Goal: Task Accomplishment & Management: Manage account settings

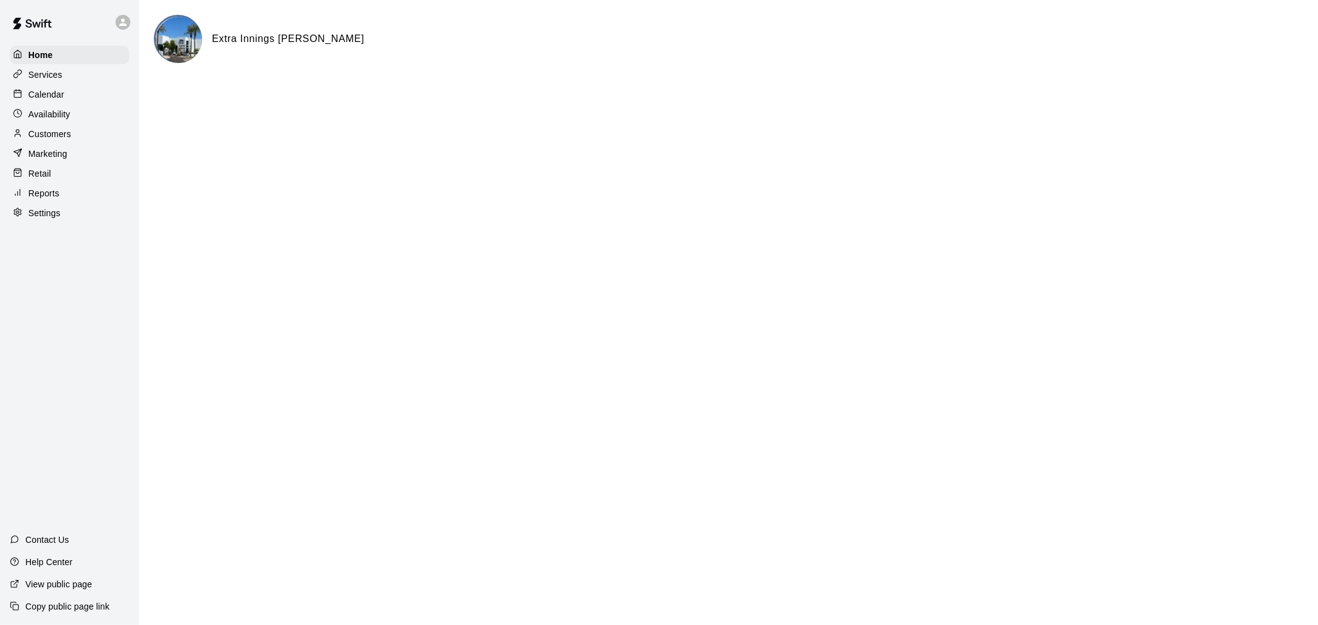
click at [25, 97] on div at bounding box center [20, 95] width 15 height 12
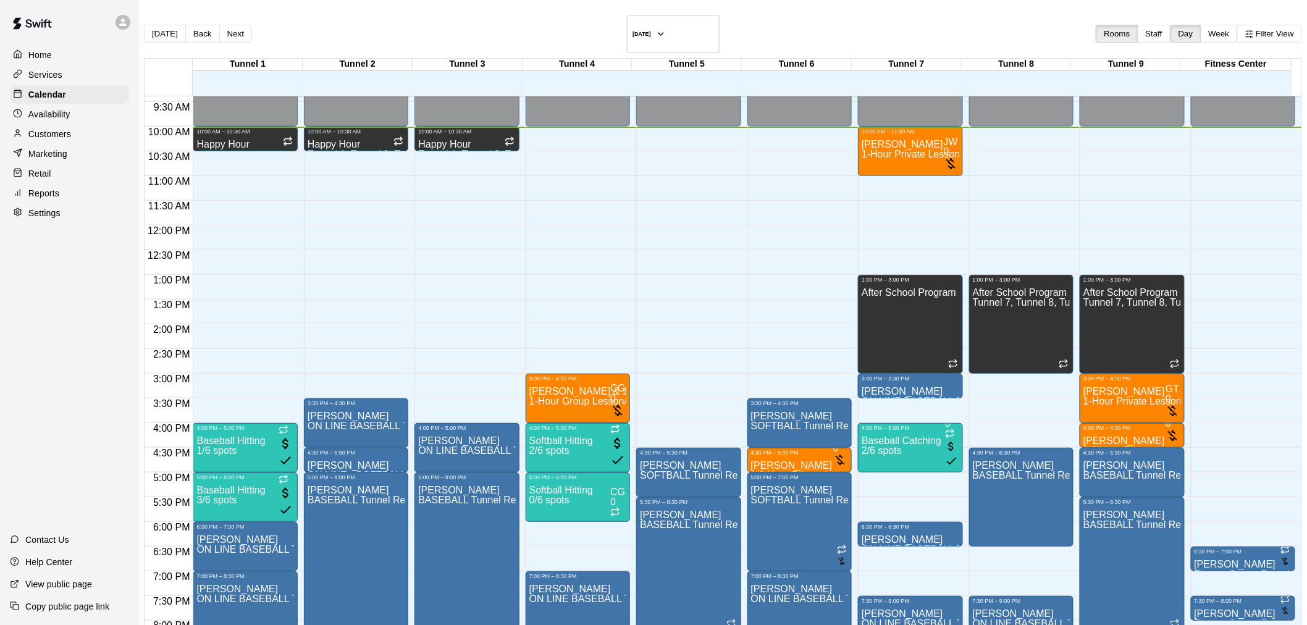
scroll to position [495, 0]
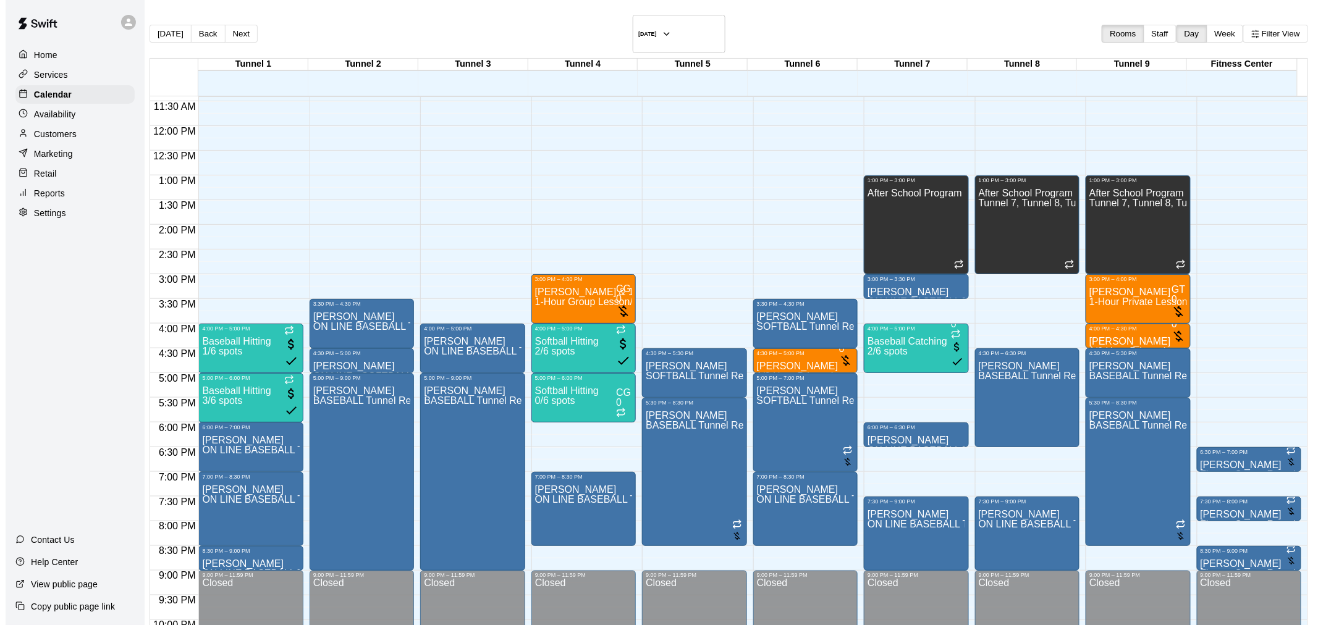
scroll to position [628, 0]
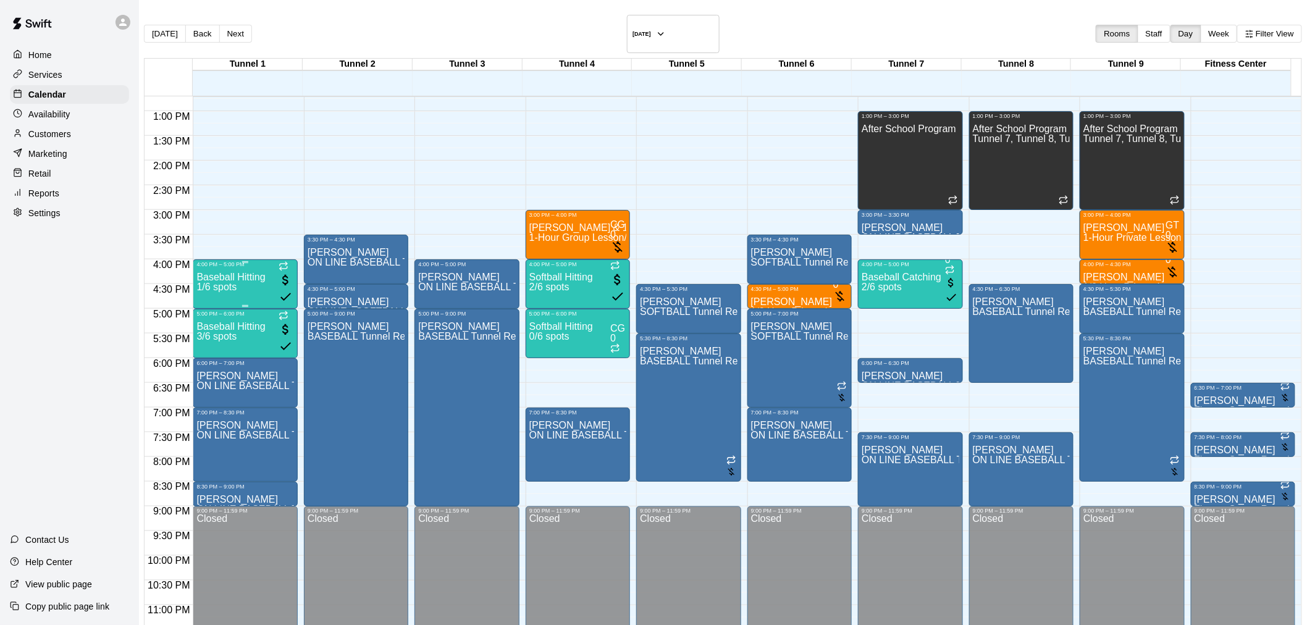
click at [229, 282] on span "1/6 spots" at bounding box center [216, 287] width 40 height 11
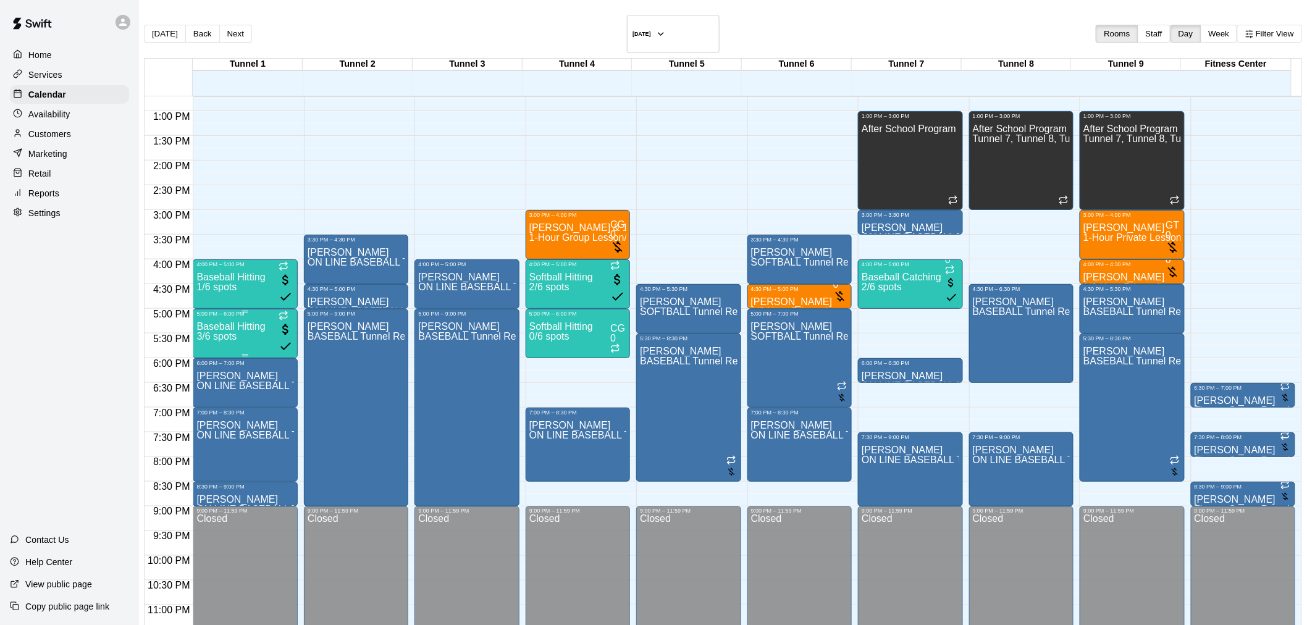
click at [230, 317] on div "Baseball Hitting 3/6 spots" at bounding box center [230, 629] width 69 height 625
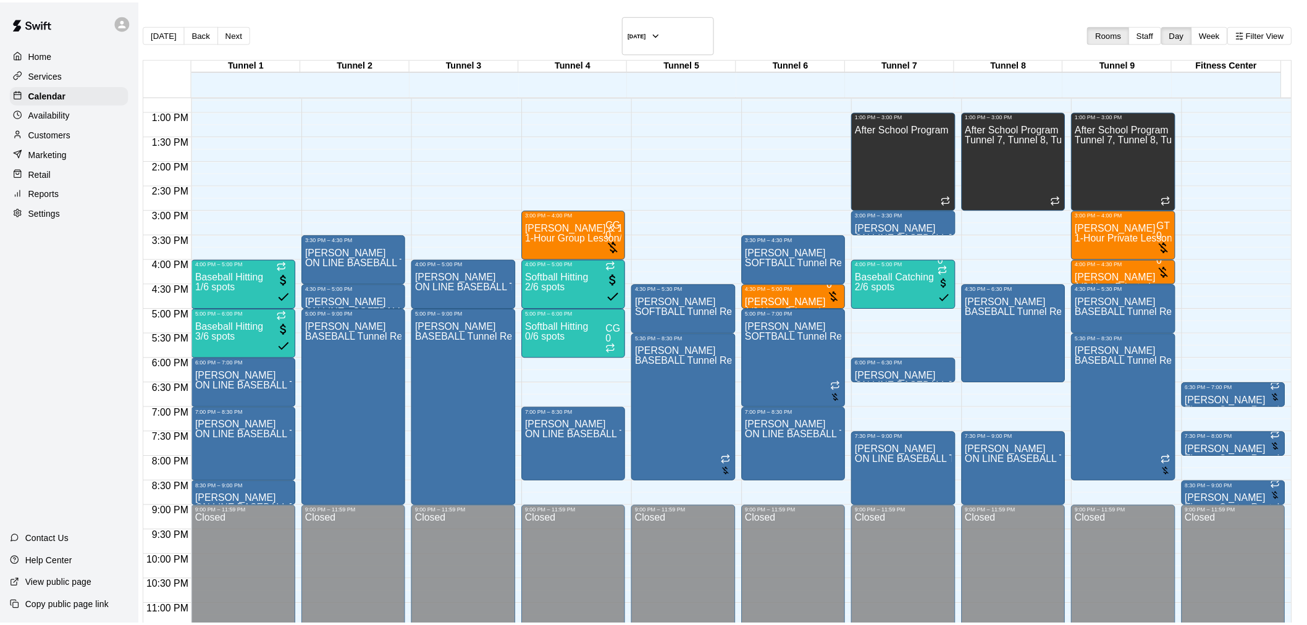
scroll to position [35, 0]
